Goal: Transaction & Acquisition: Purchase product/service

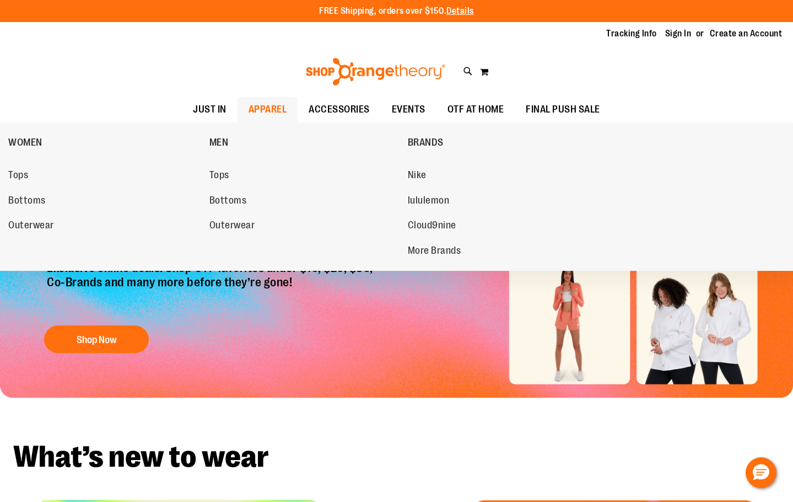
click at [294, 112] on link "APPAREL" at bounding box center [268, 109] width 61 height 25
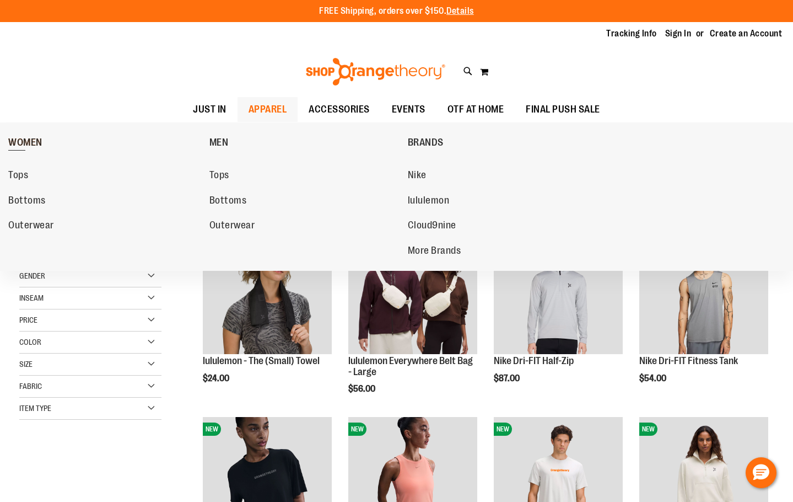
click at [20, 135] on link "WOMEN" at bounding box center [106, 142] width 196 height 29
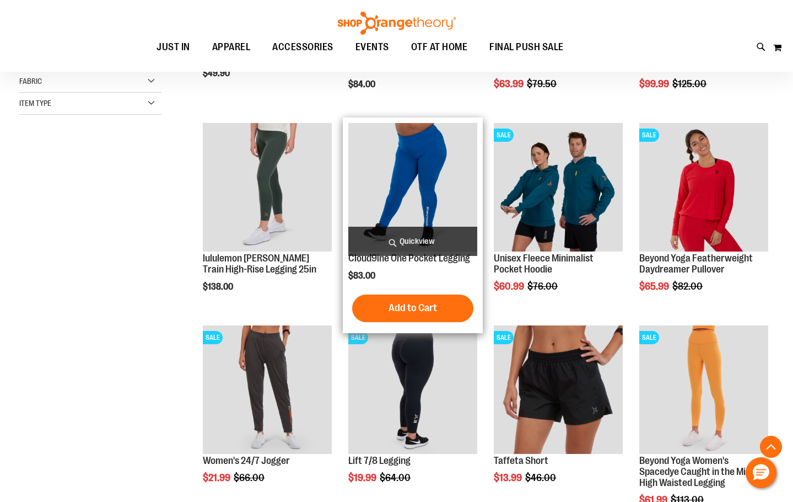
scroll to position [330, 0]
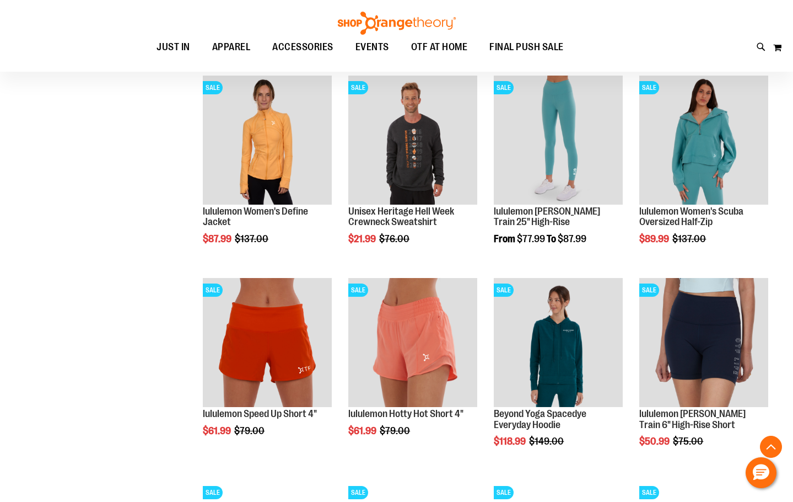
scroll to position [1157, 0]
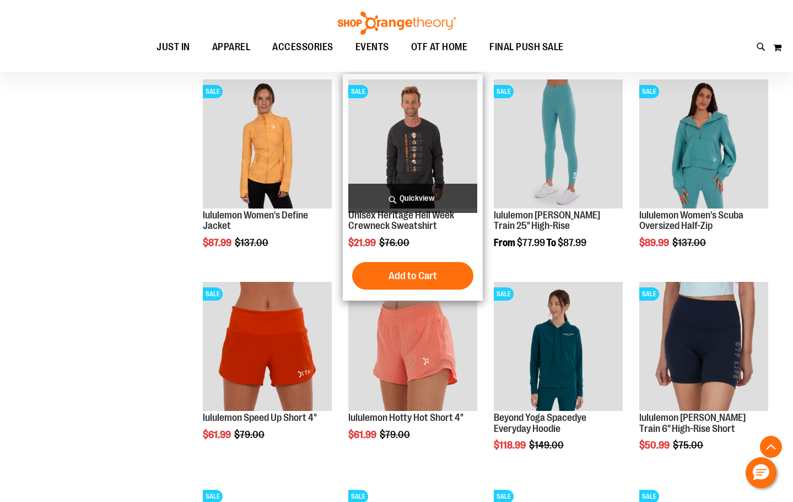
click at [416, 130] on img "product" at bounding box center [412, 143] width 129 height 129
